Goal: Task Accomplishment & Management: Use online tool/utility

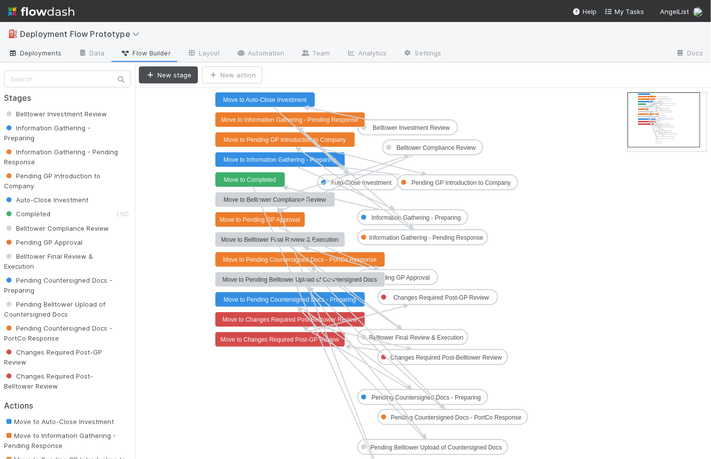
click at [48, 57] on span "Deployments" at bounding box center [34, 53] width 53 height 10
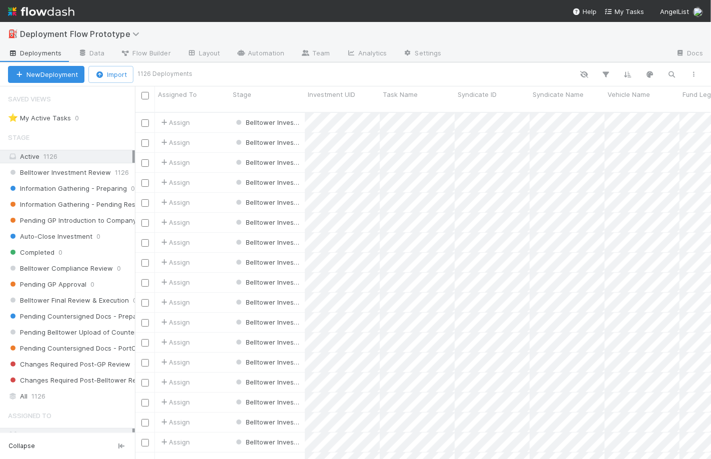
scroll to position [356, 576]
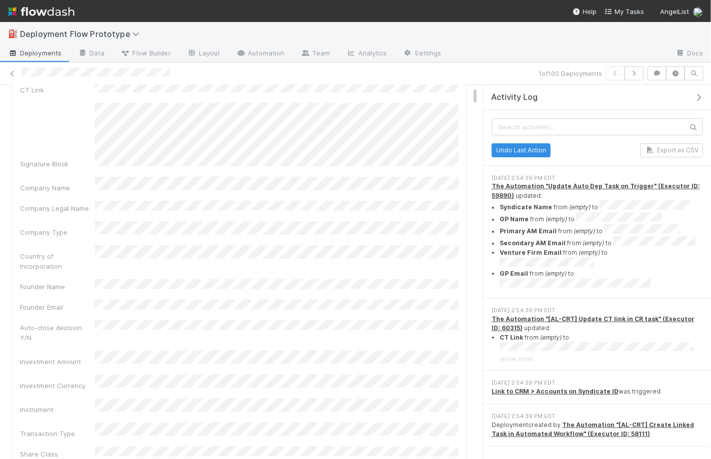
scroll to position [313, 0]
click at [214, 288] on div "Investment UID Task Name Syndicate ID Syndicate Name Vehicle Name Fund Legal Na…" at bounding box center [239, 333] width 438 height 997
